Goal: Navigation & Orientation: Find specific page/section

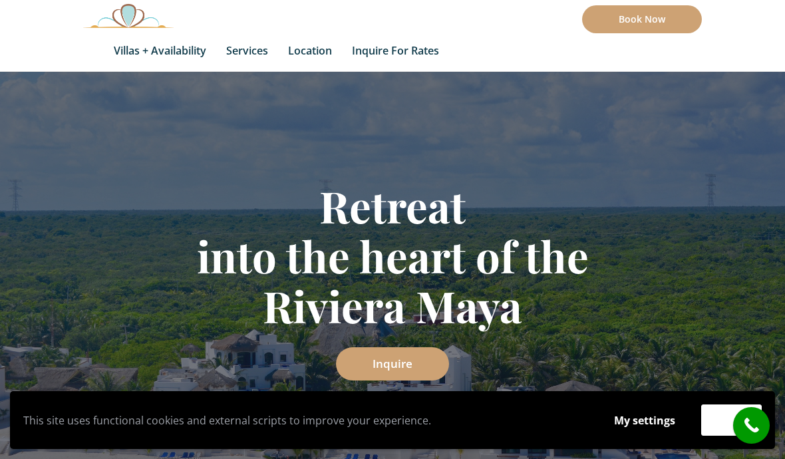
scroll to position [83, 0]
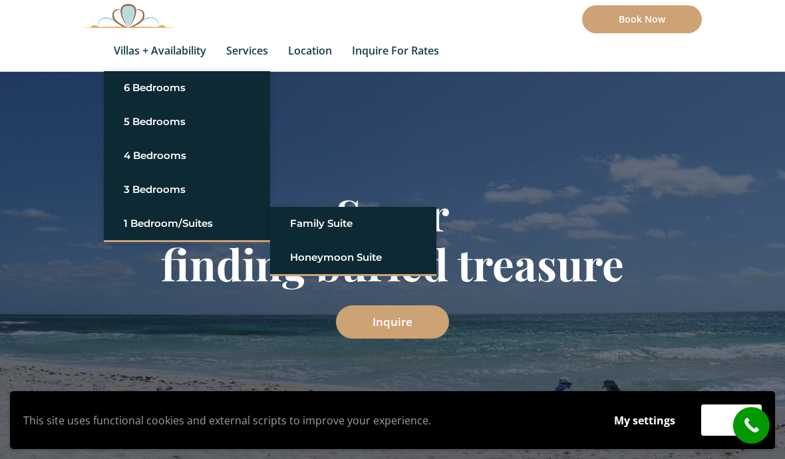
click at [367, 259] on link "Honeymoon Suite" at bounding box center [353, 258] width 126 height 24
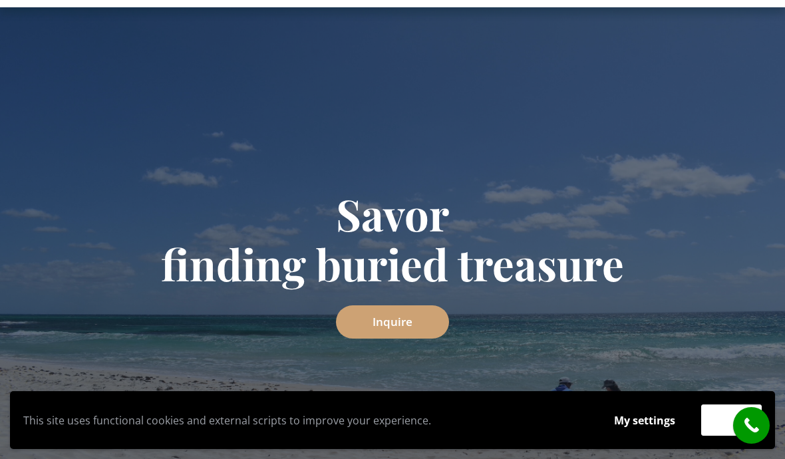
scroll to position [2, 0]
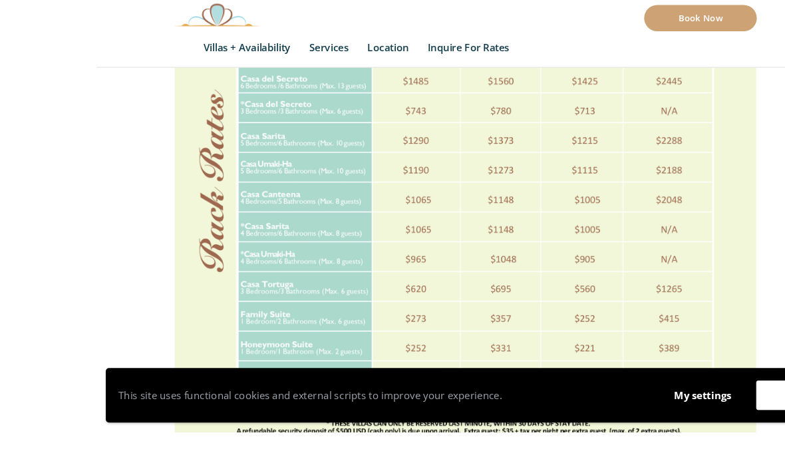
scroll to position [533, 0]
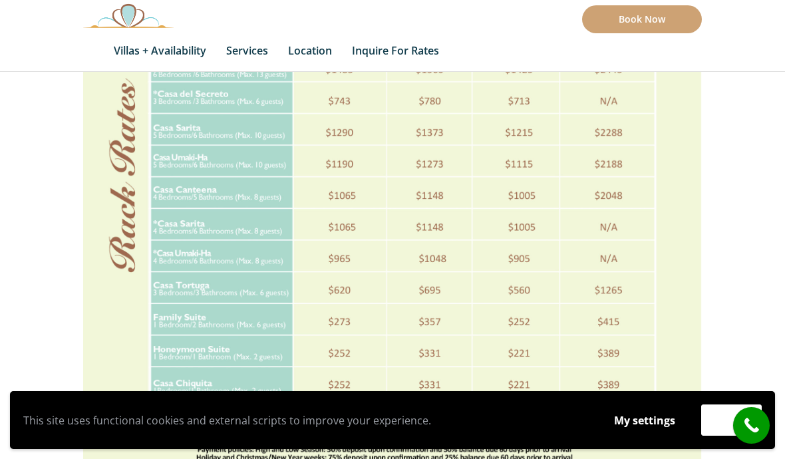
click at [189, 346] on img at bounding box center [392, 184] width 619 height 801
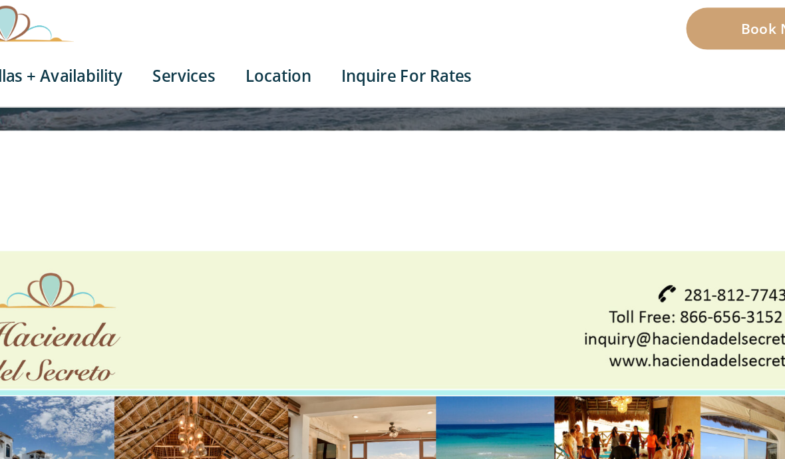
scroll to position [0, 0]
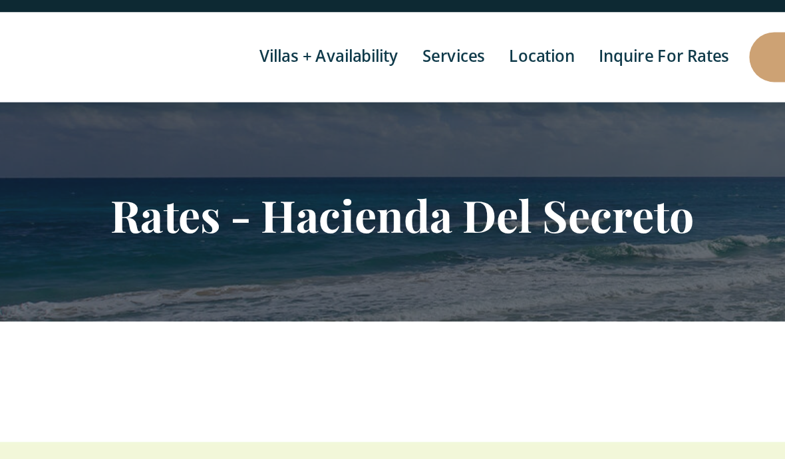
click at [399, 40] on link "Services" at bounding box center [426, 60] width 55 height 60
click at [399, 36] on link "Services" at bounding box center [426, 60] width 55 height 60
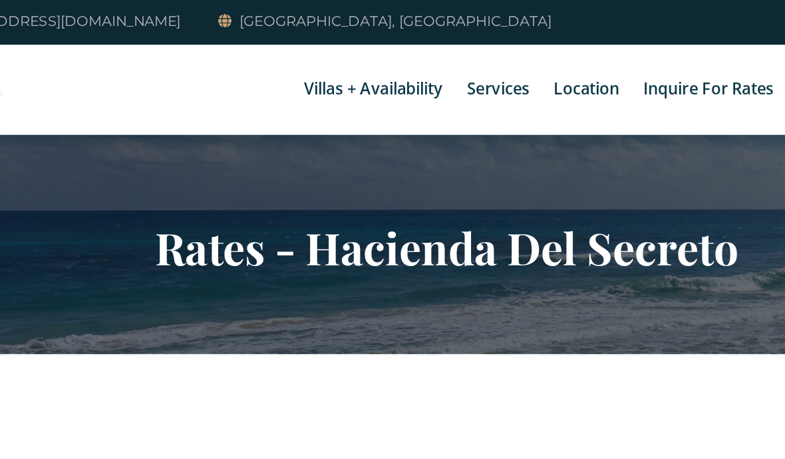
click at [399, 65] on link "Services" at bounding box center [426, 60] width 55 height 60
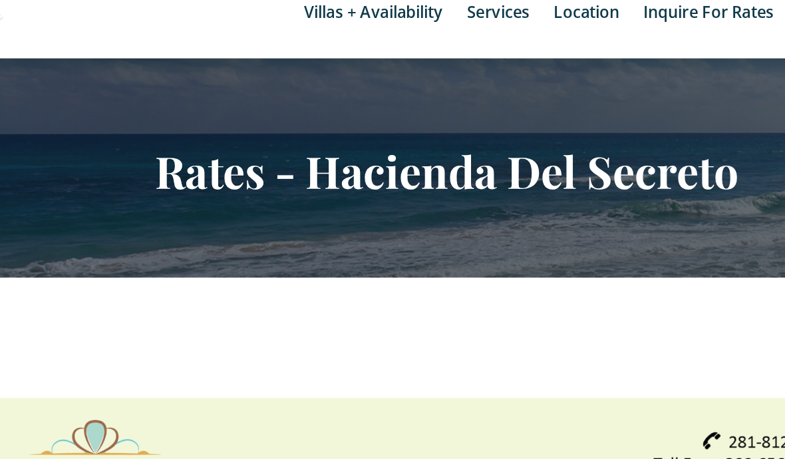
click at [399, 30] on link "Services" at bounding box center [426, 60] width 55 height 60
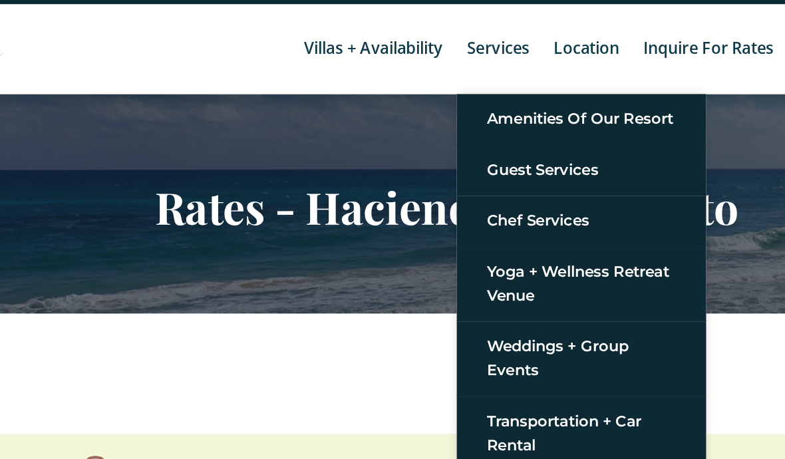
click at [419, 95] on link "Amenities of Our Resort" at bounding box center [482, 107] width 126 height 24
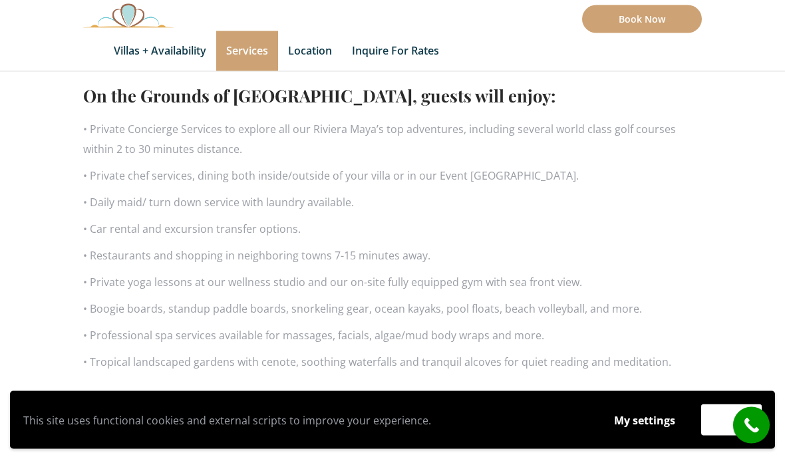
scroll to position [852, 0]
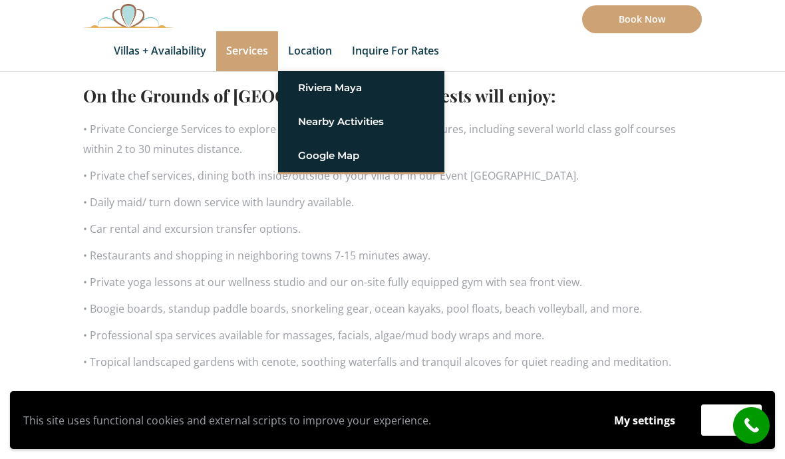
click at [361, 95] on link "Riviera Maya" at bounding box center [361, 88] width 126 height 24
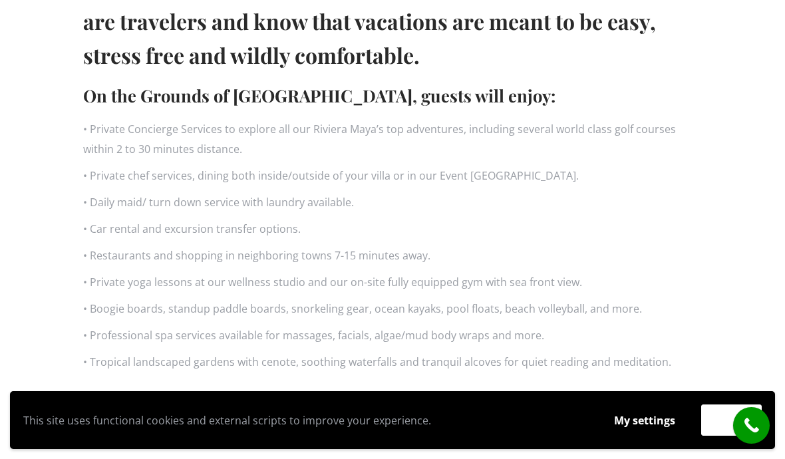
scroll to position [910, 0]
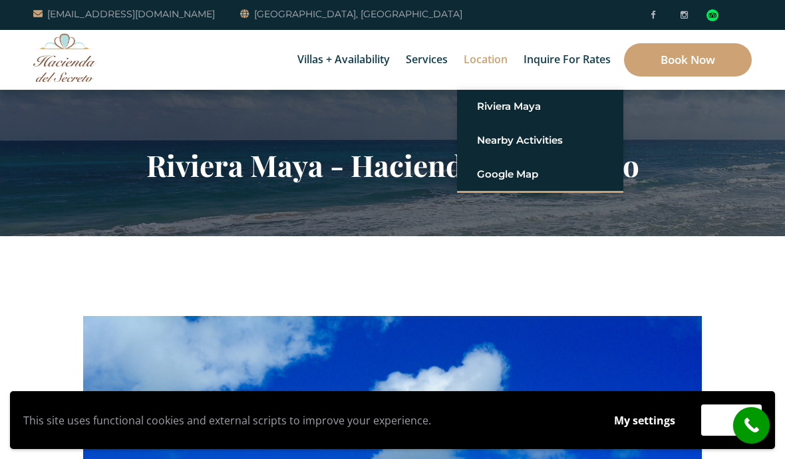
click at [541, 180] on link "Google Map" at bounding box center [540, 174] width 126 height 24
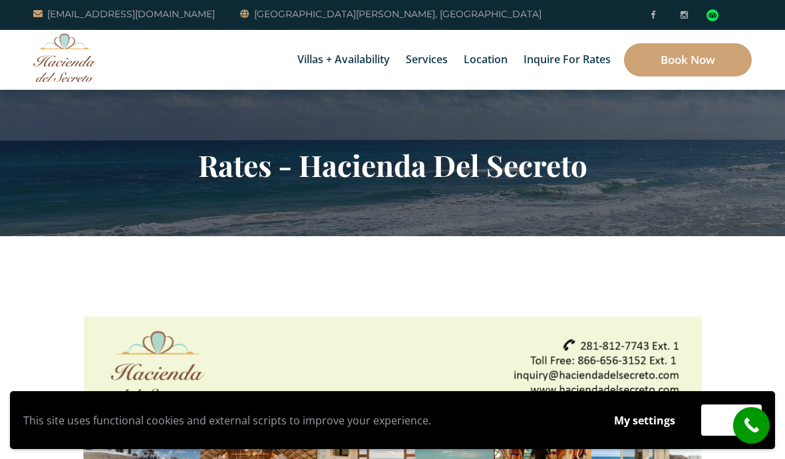
scroll to position [66, 95]
